Goal: Download file/media

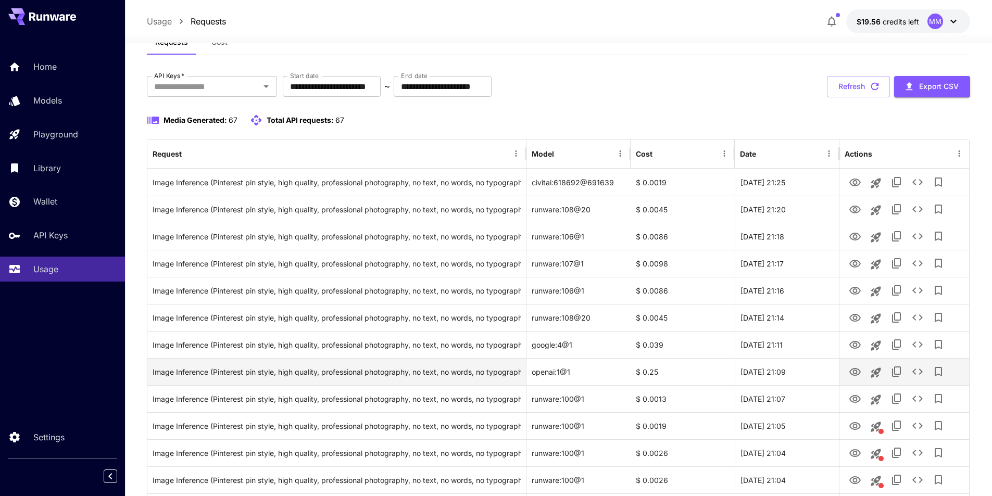
scroll to position [52, 0]
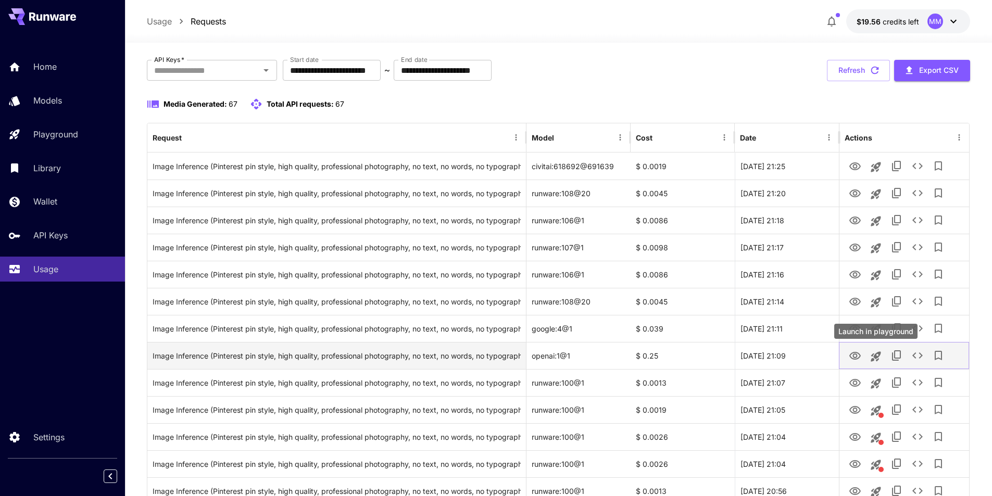
click at [876, 360] on icon "Launch in playground" at bounding box center [876, 357] width 13 height 13
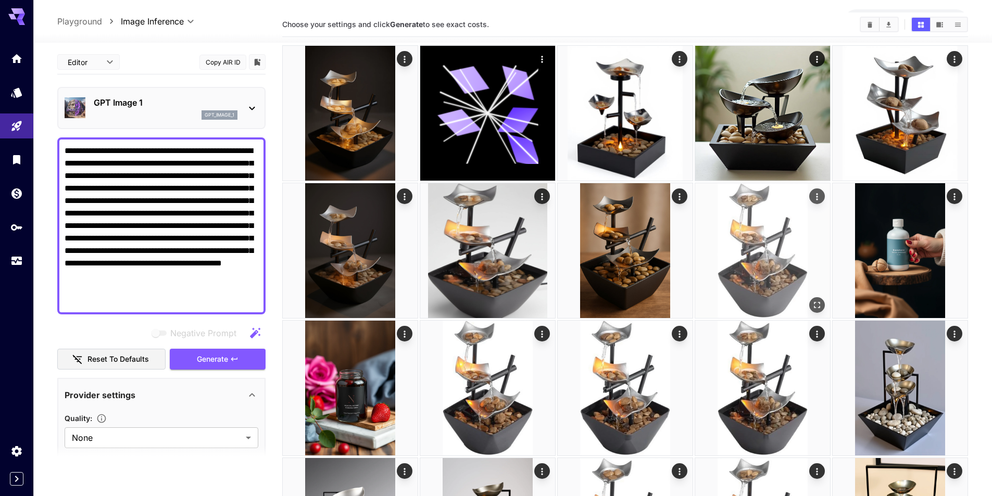
scroll to position [104, 0]
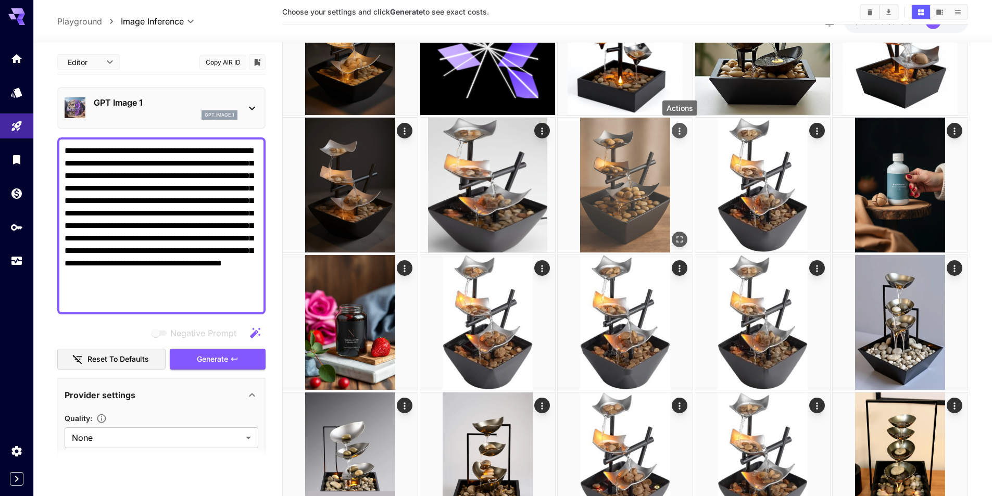
click at [676, 129] on icon "Actions" at bounding box center [680, 131] width 10 height 10
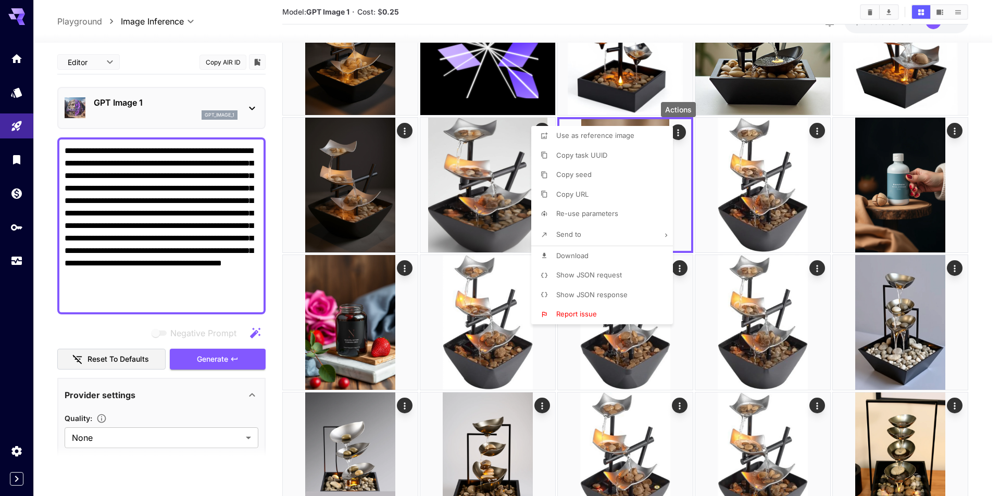
click at [585, 255] on span "Download" at bounding box center [572, 256] width 32 height 8
click at [694, 255] on div at bounding box center [500, 248] width 1000 height 496
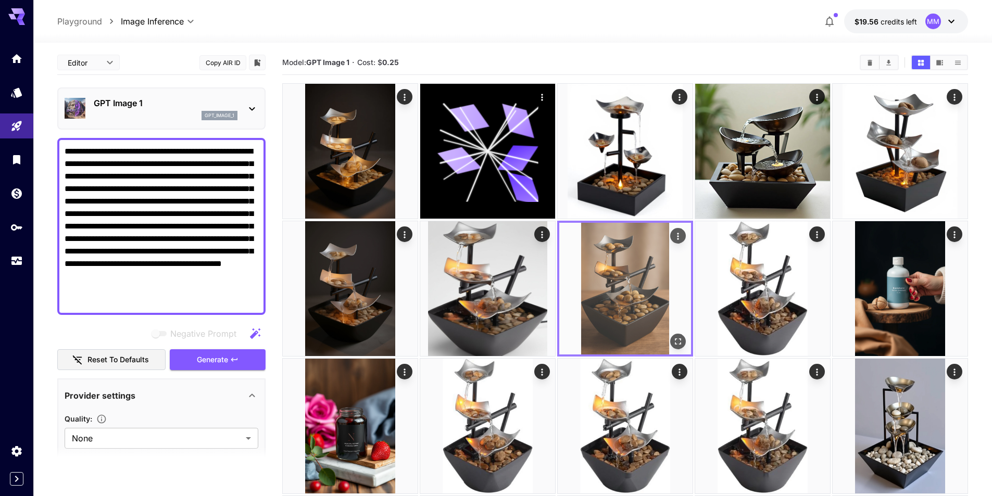
scroll to position [0, 0]
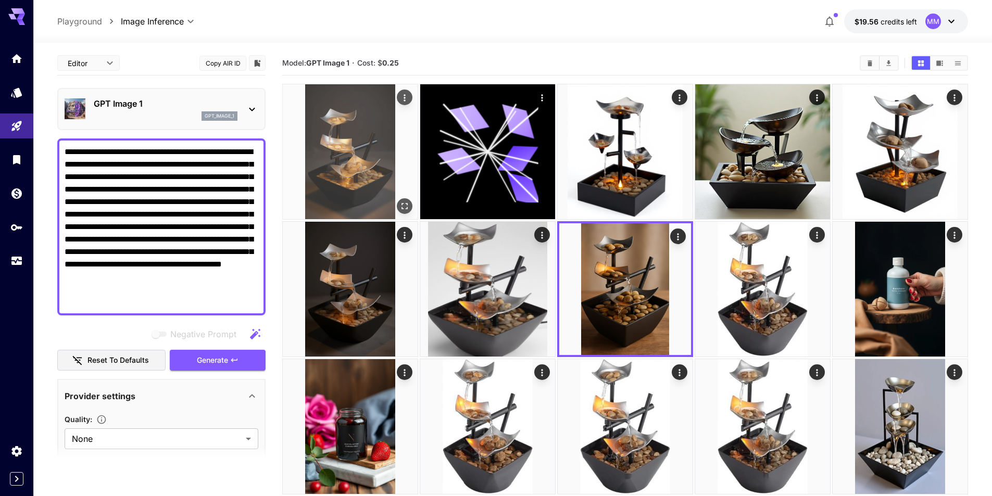
click at [366, 152] on img at bounding box center [350, 151] width 135 height 135
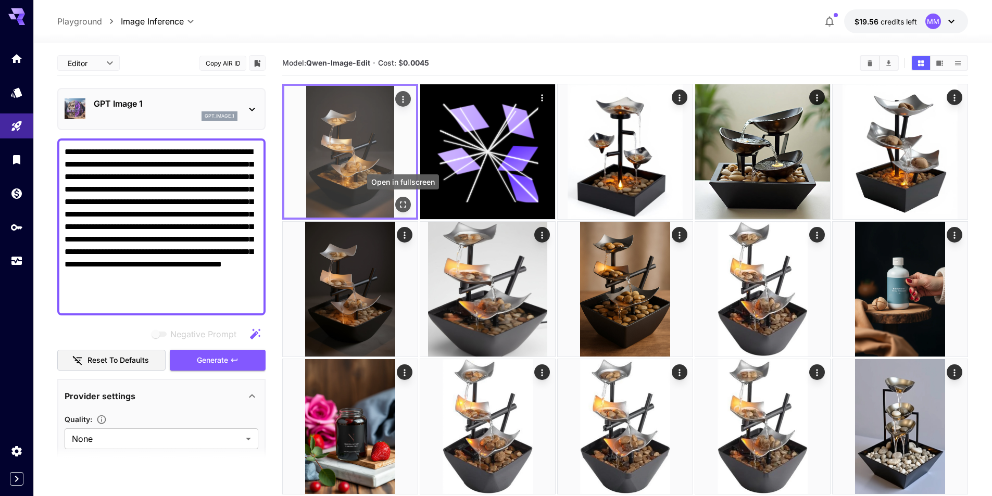
click at [403, 204] on icon "Open in fullscreen" at bounding box center [403, 205] width 10 height 10
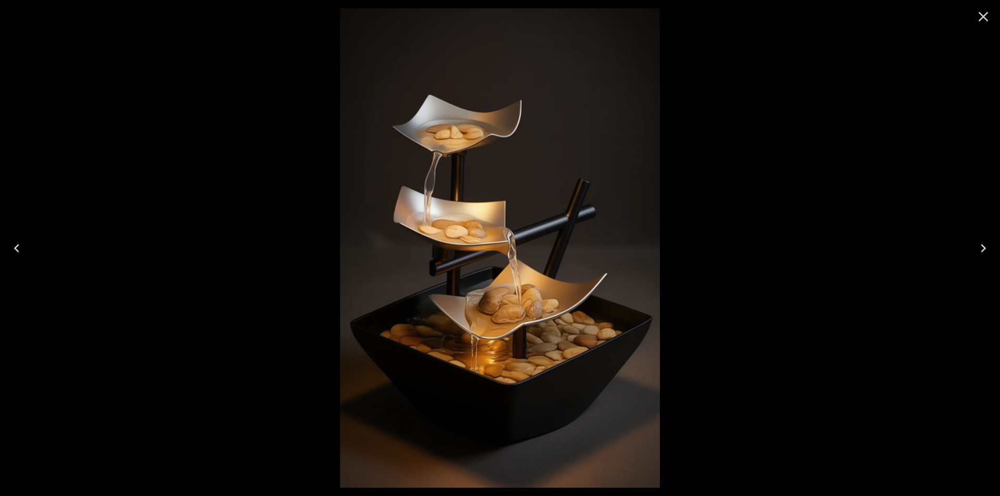
click at [983, 15] on icon "Close" at bounding box center [983, 16] width 17 height 17
